Goal: Task Accomplishment & Management: Manage account settings

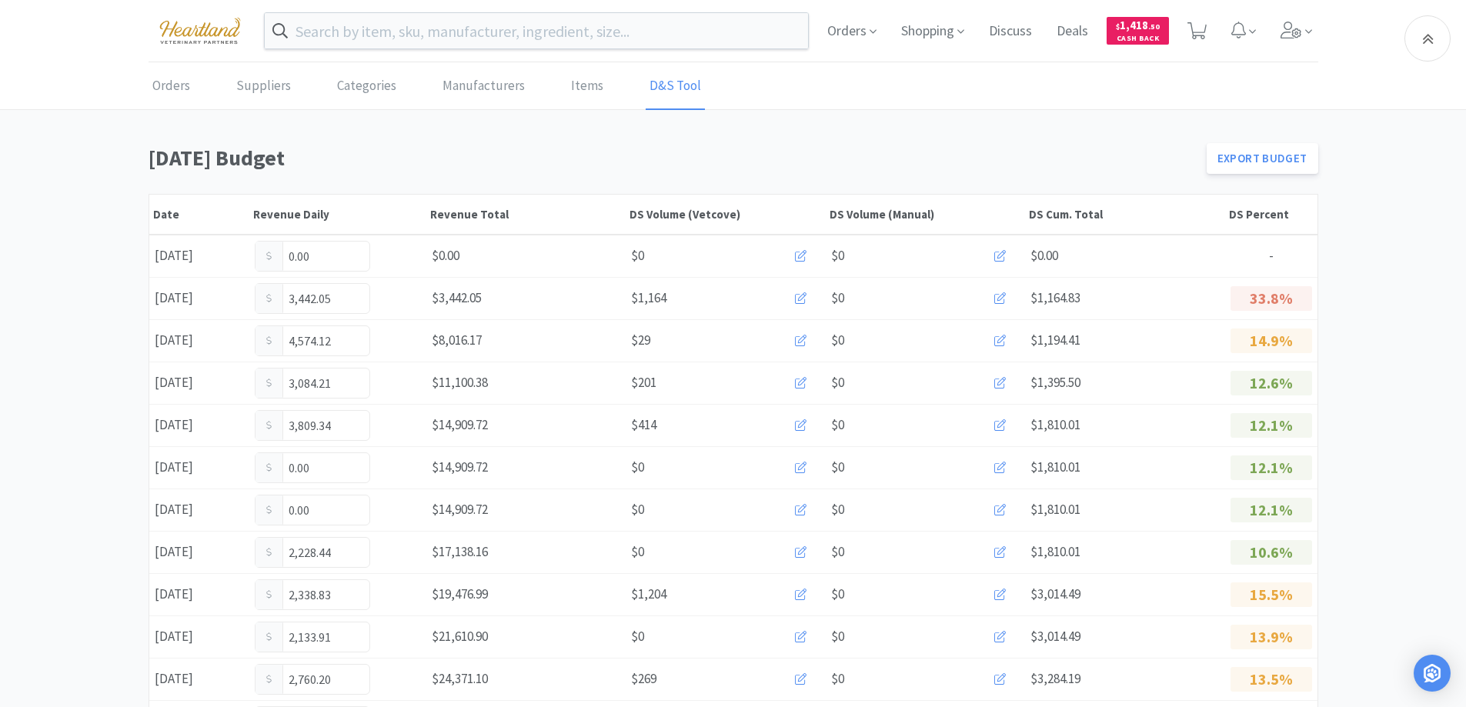
scroll to position [844, 0]
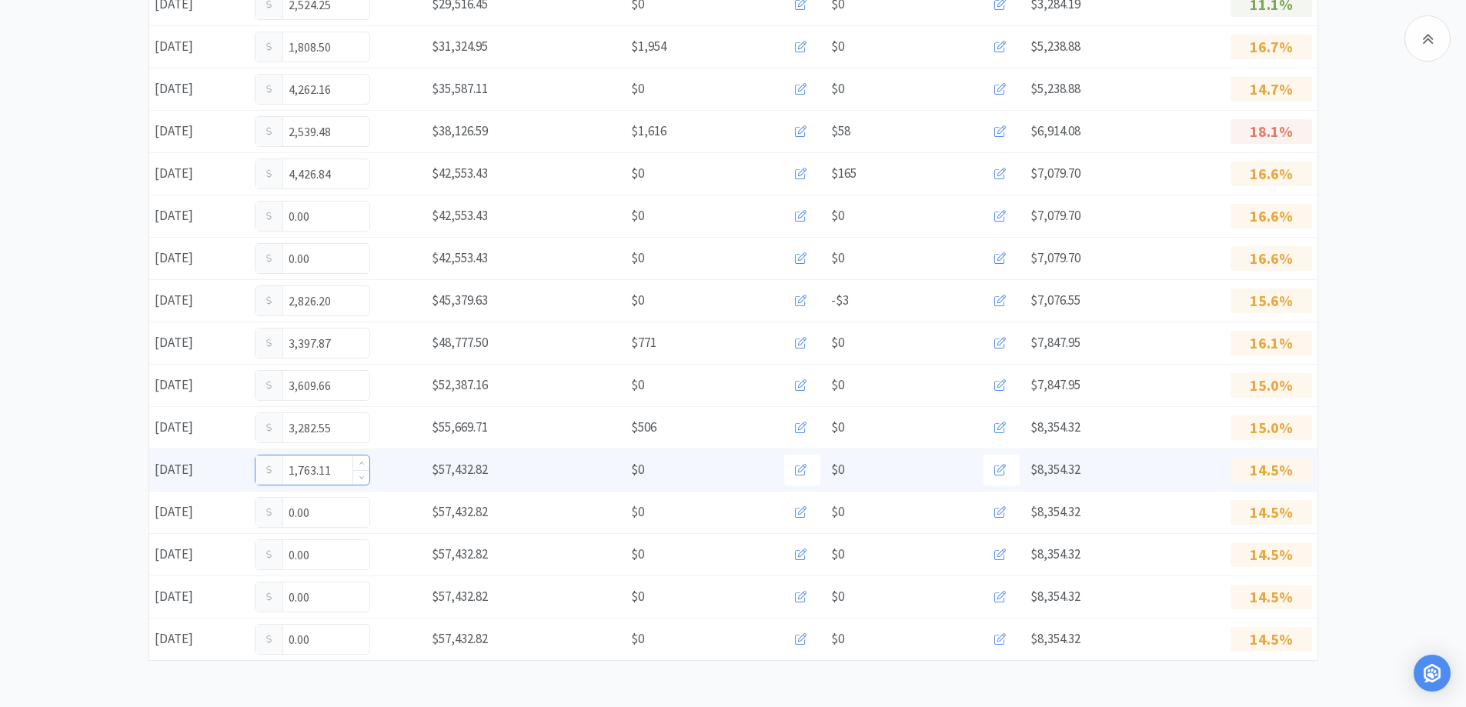
click at [347, 476] on input "1,763.11" at bounding box center [313, 470] width 114 height 29
type input "1"
type input "1,964.11"
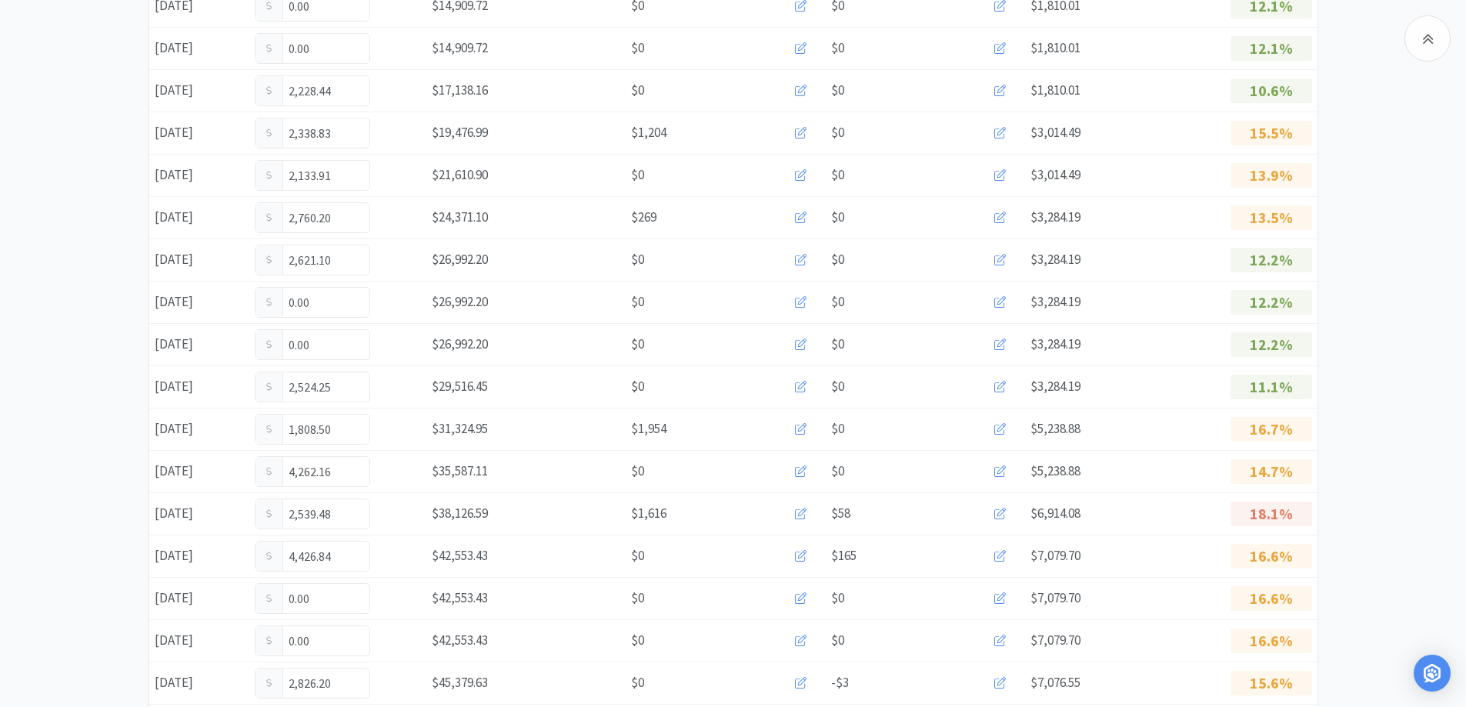
scroll to position [844, 0]
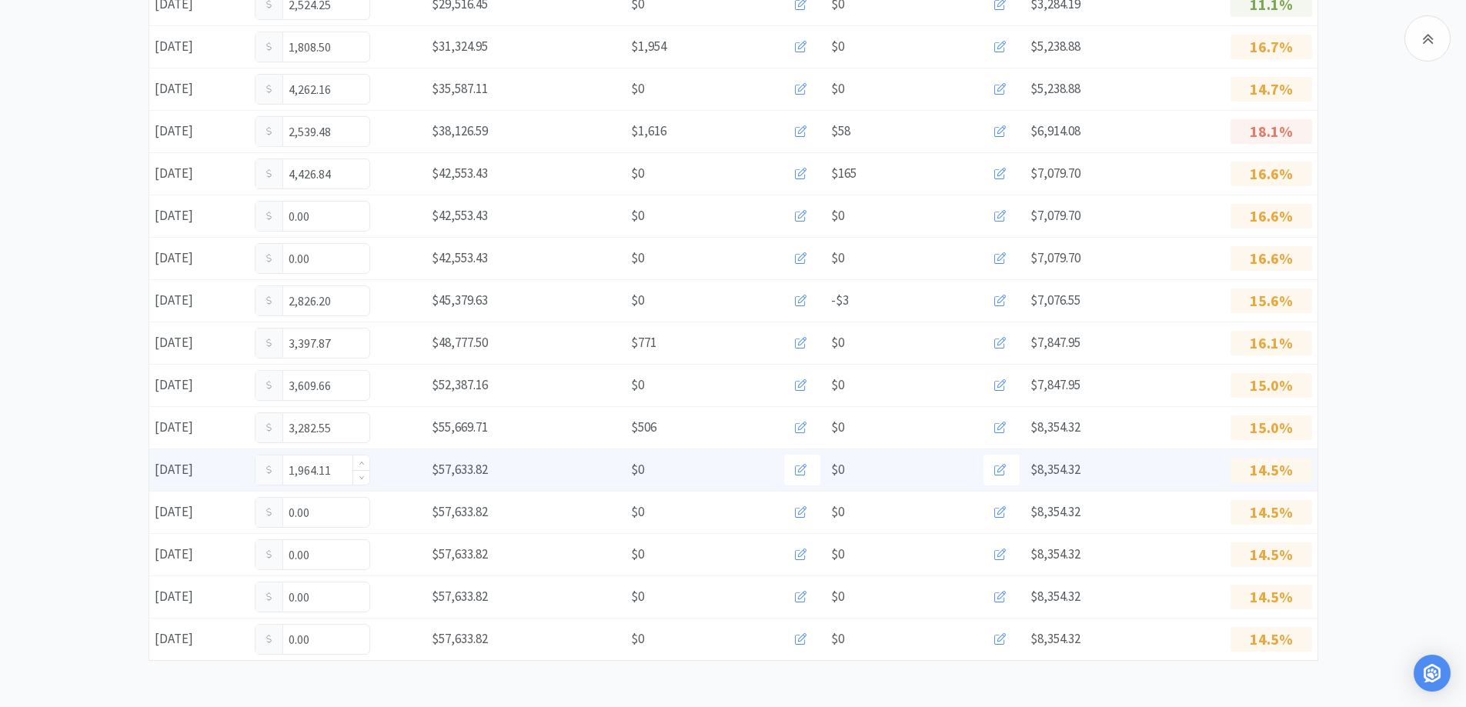
click at [333, 467] on input "1,964.11" at bounding box center [313, 470] width 114 height 29
type input "1"
type input "2,034.11"
